Goal: Information Seeking & Learning: Learn about a topic

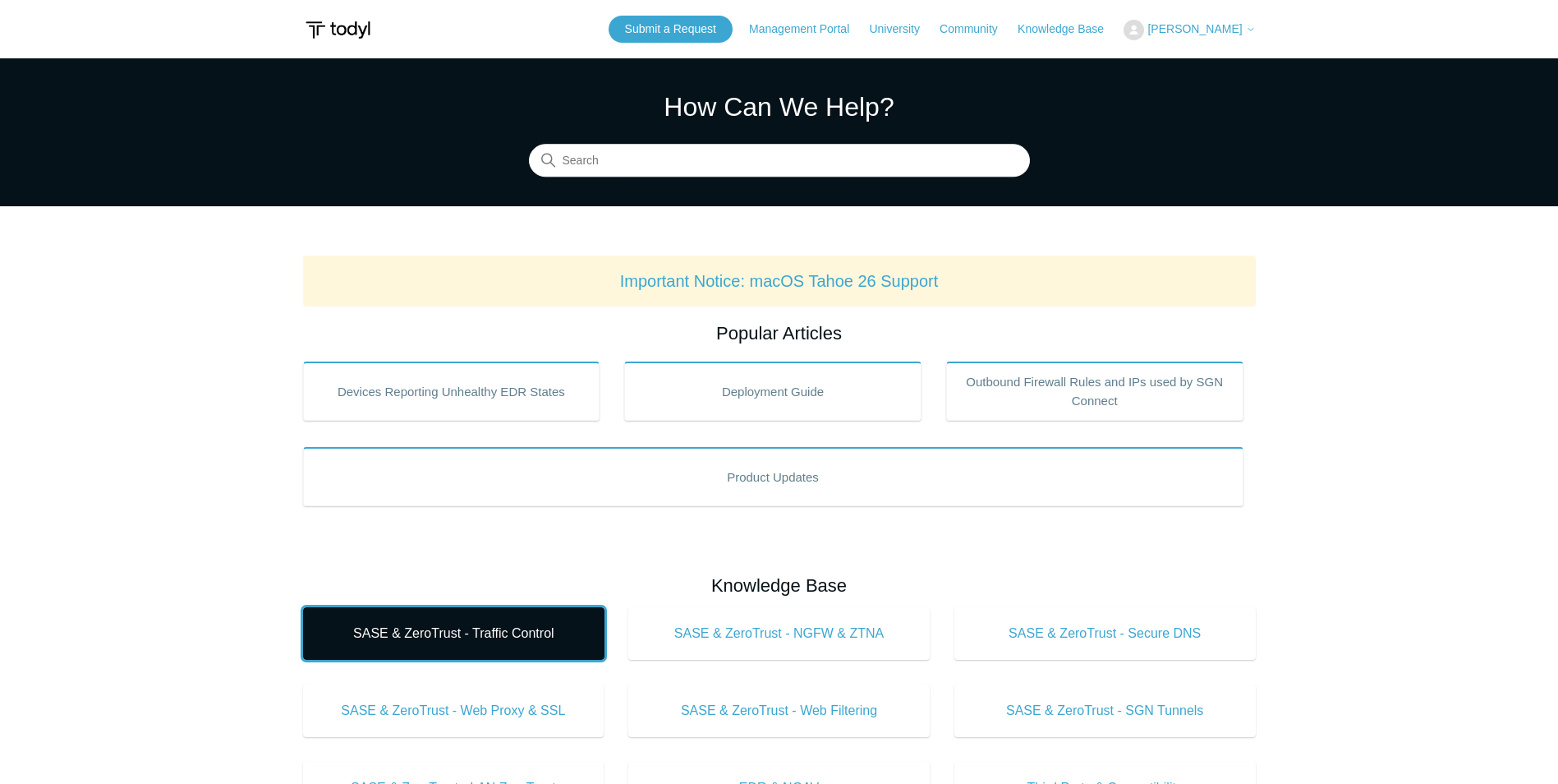
click at [556, 626] on span "SASE & ZeroTrust - Traffic Control" at bounding box center [454, 633] width 252 height 20
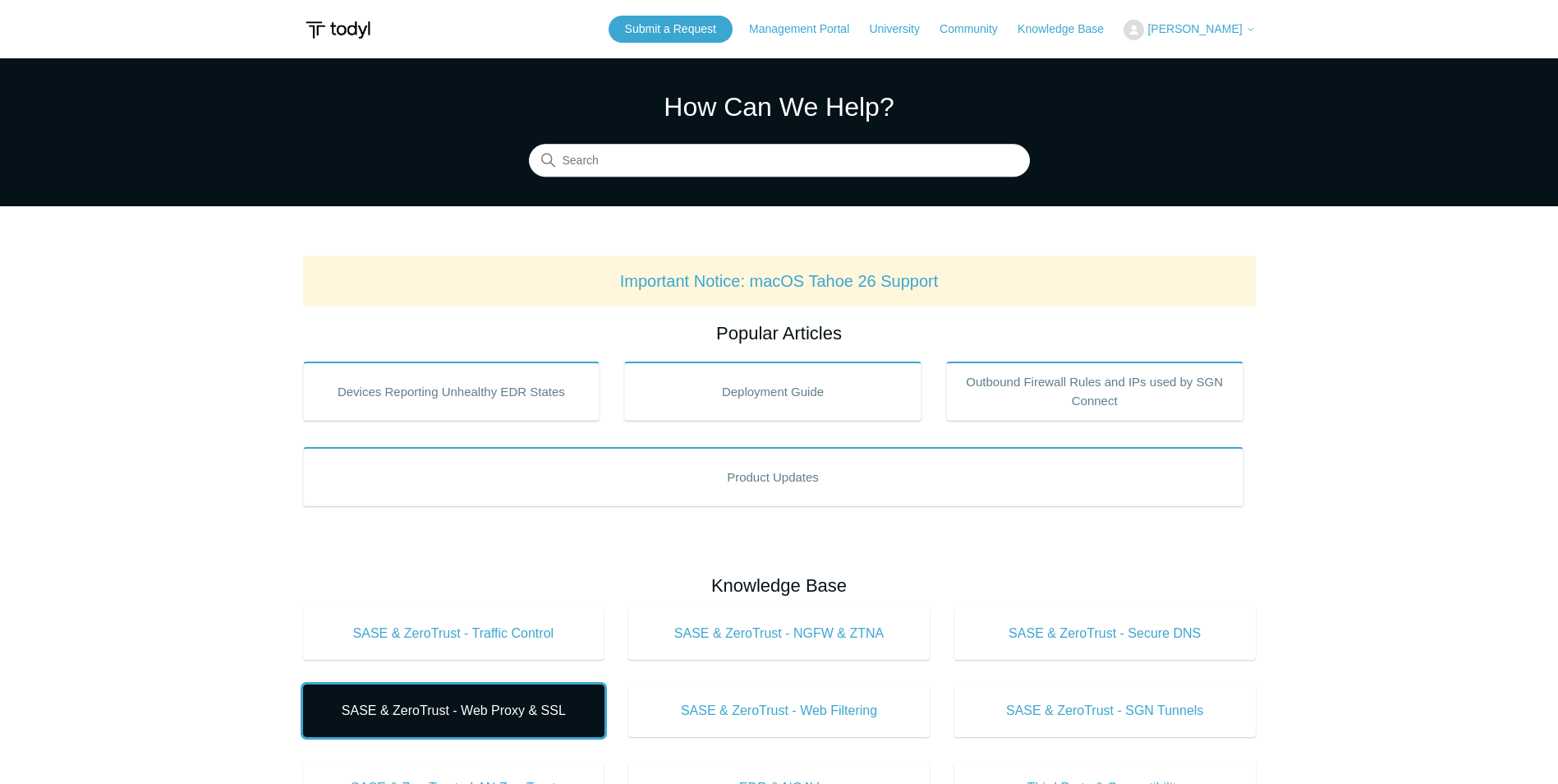
click at [543, 714] on span "SASE & ZeroTrust - Web Proxy & SSL" at bounding box center [454, 710] width 252 height 20
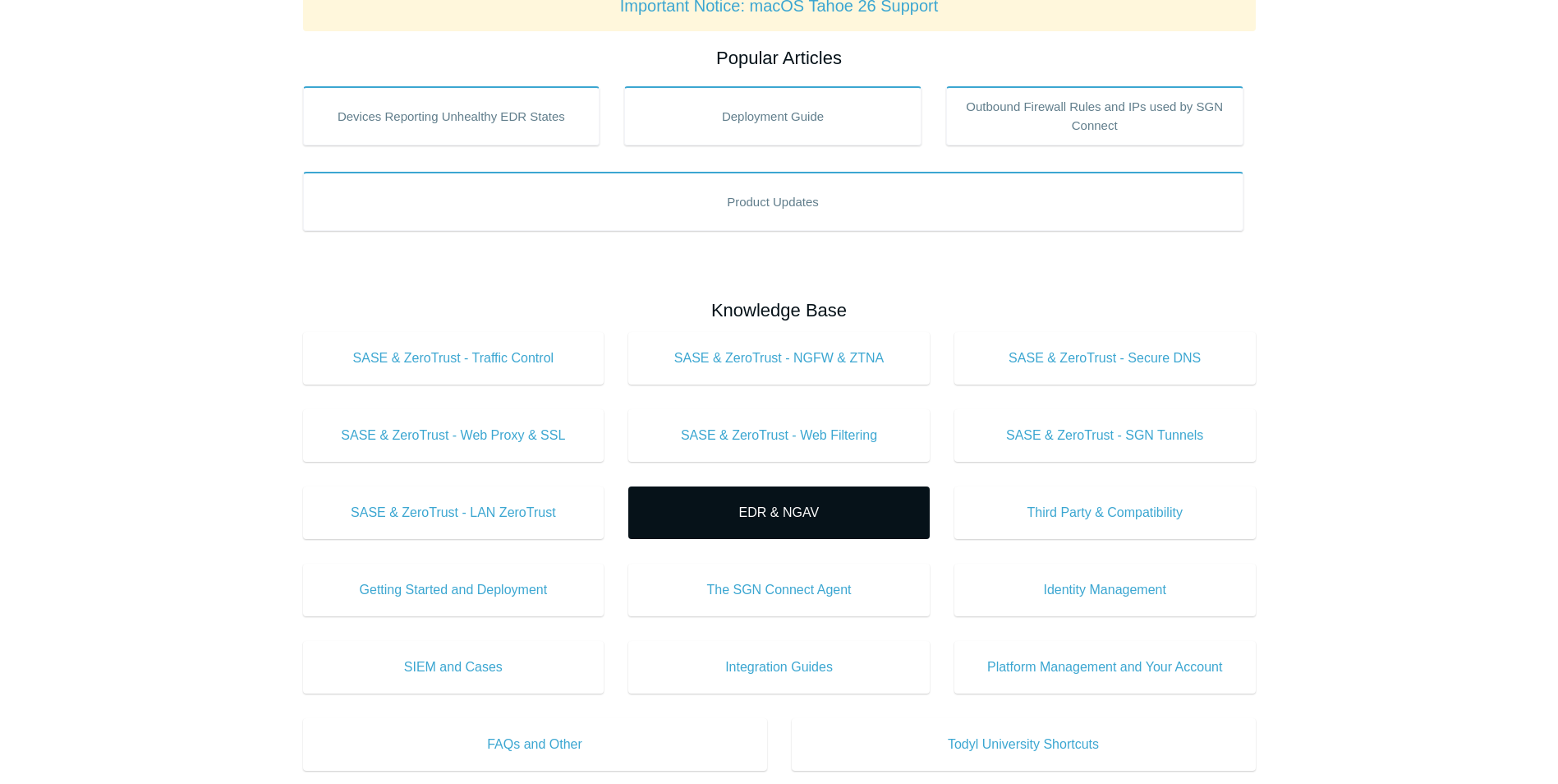
scroll to position [246, 0]
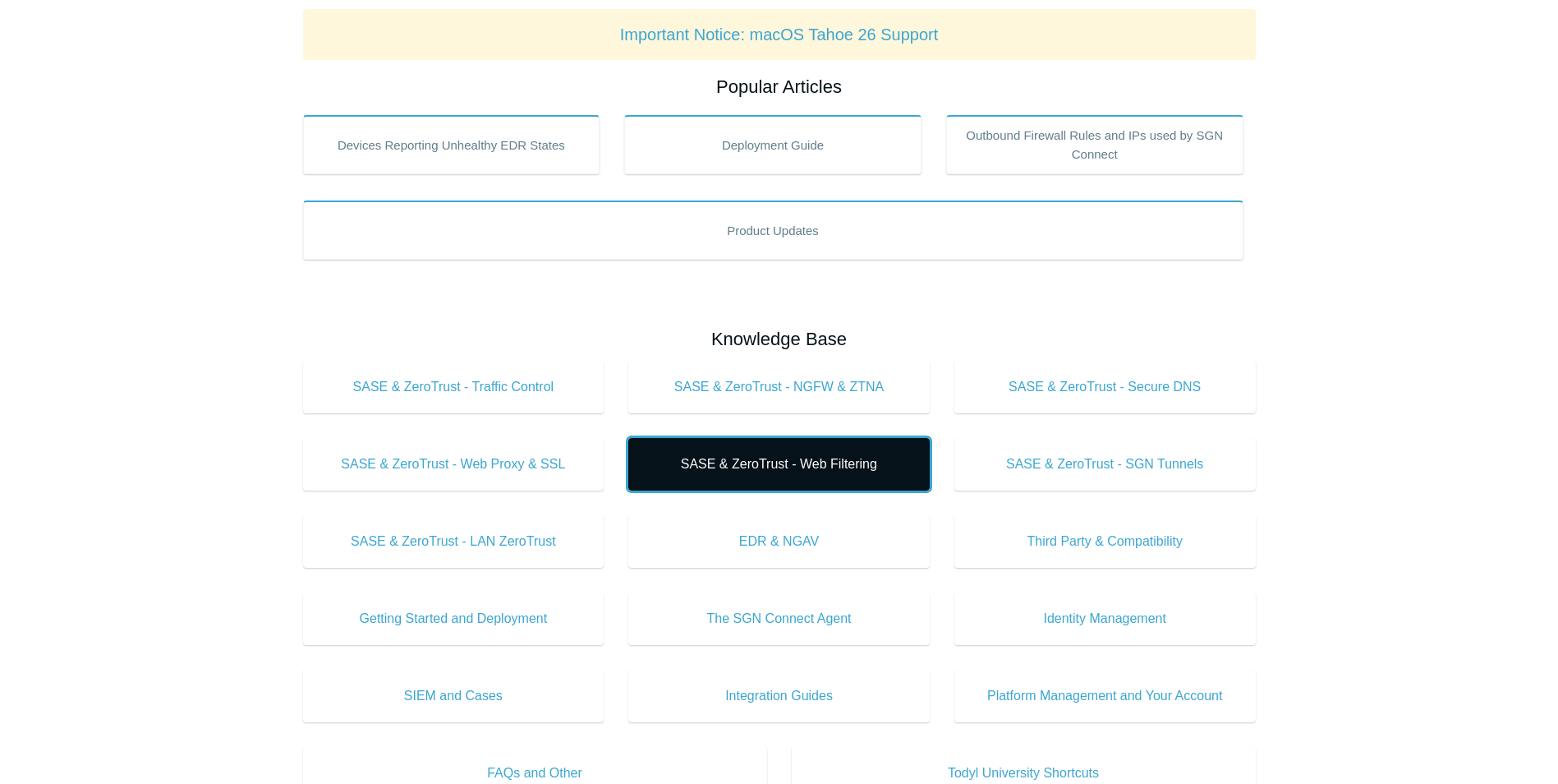
click at [850, 469] on span "SASE & ZeroTrust - Web Filtering" at bounding box center [779, 464] width 252 height 20
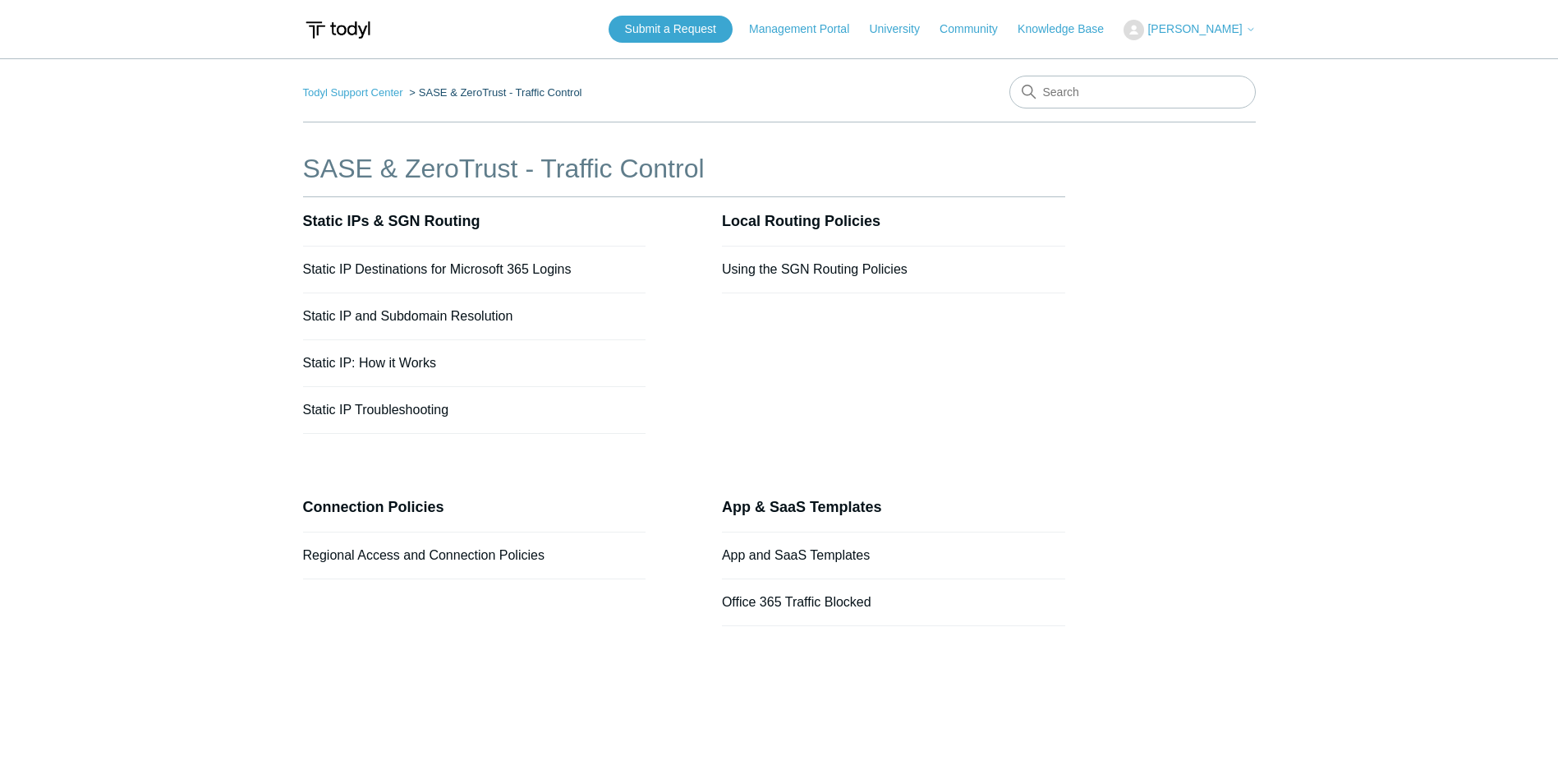
click at [772, 546] on li "App and SaaS Templates" at bounding box center [893, 555] width 344 height 46
click at [761, 553] on link "App and SaaS Templates" at bounding box center [796, 555] width 148 height 14
click at [861, 266] on link "Using the SGN Routing Policies" at bounding box center [815, 269] width 186 height 14
click at [432, 312] on link "Static IP and Subdomain Resolution" at bounding box center [408, 315] width 210 height 14
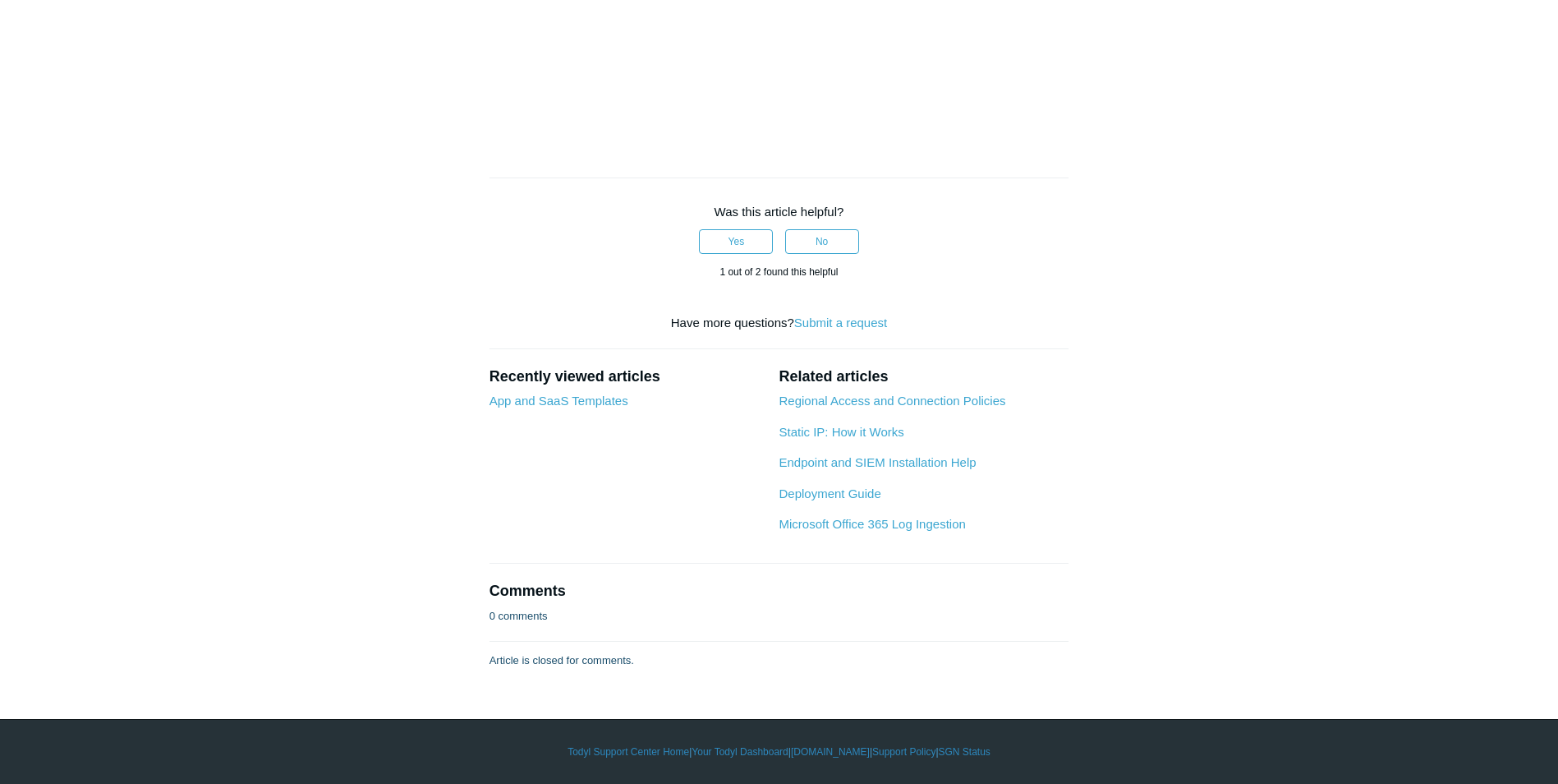
scroll to position [1314, 0]
